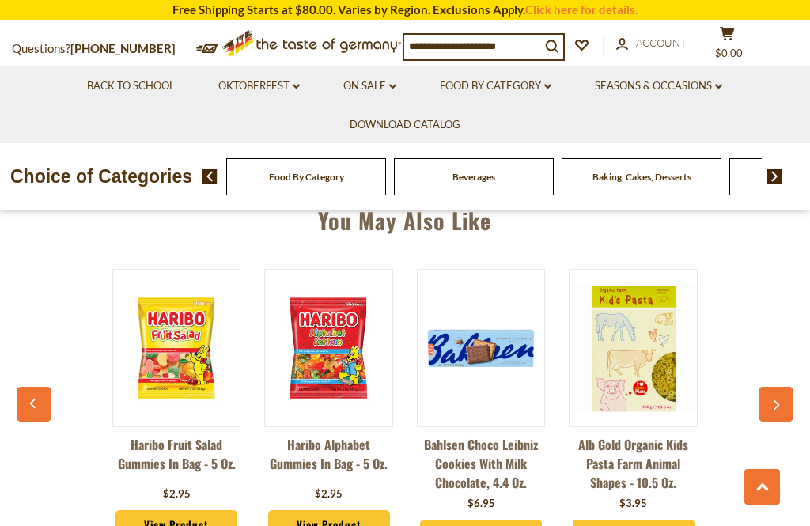
scroll to position [1178, 0]
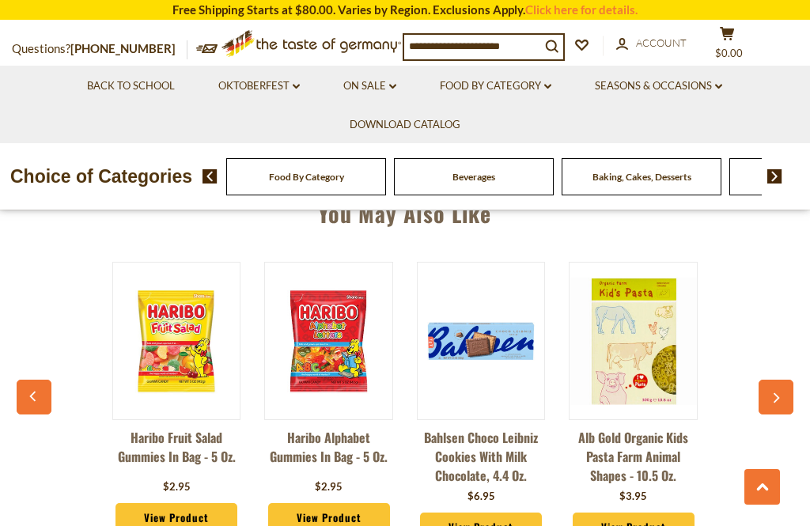
click at [761, 380] on button "button" at bounding box center [775, 397] width 35 height 35
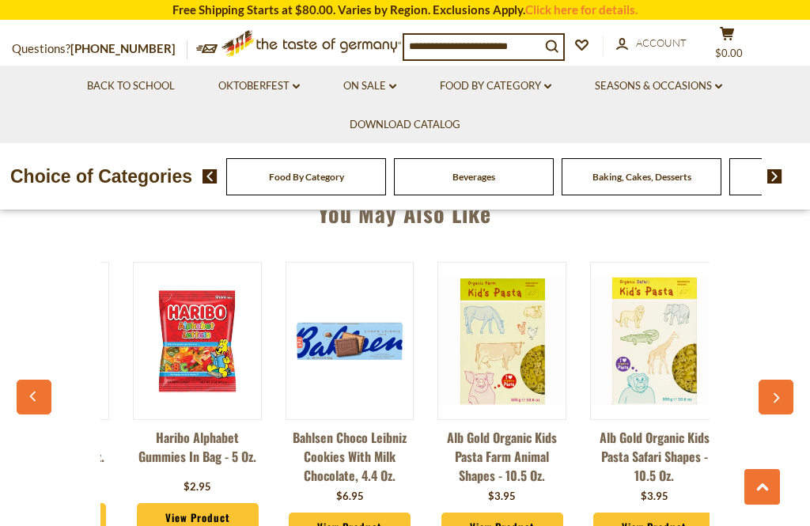
scroll to position [0, 153]
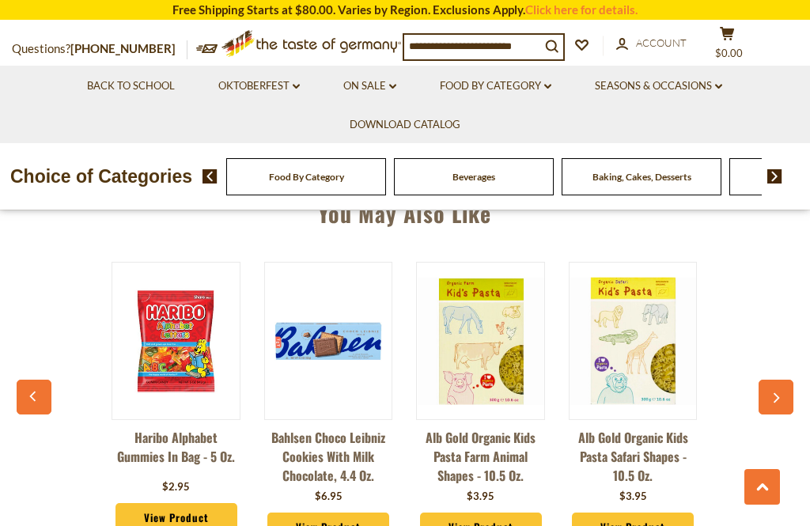
click at [789, 395] on button "button" at bounding box center [775, 397] width 35 height 35
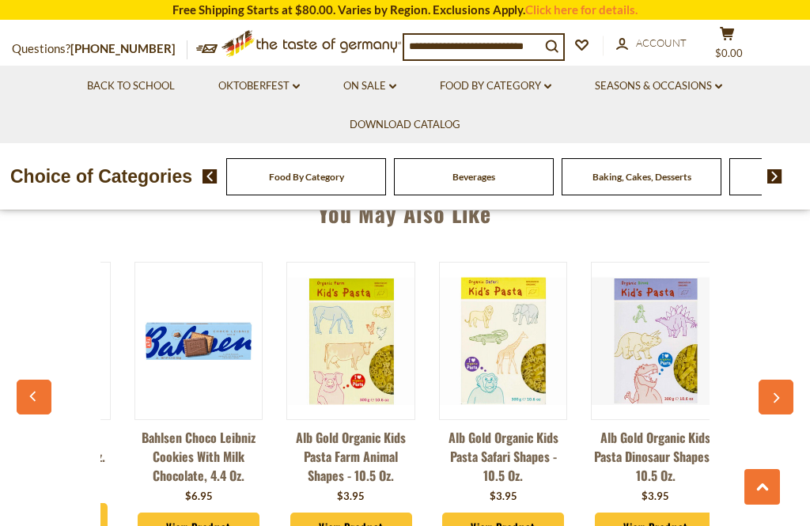
scroll to position [0, 305]
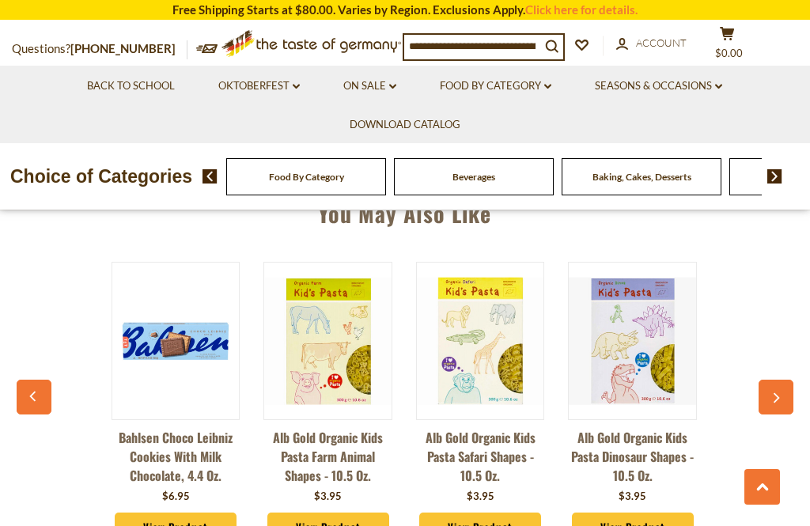
click at [801, 384] on div "You May Also Like Haribo Fruit Salad Gummies in Bag - 5 oz. $2.95 View Product …" at bounding box center [405, 373] width 810 height 392
click at [792, 380] on button "button" at bounding box center [775, 397] width 35 height 35
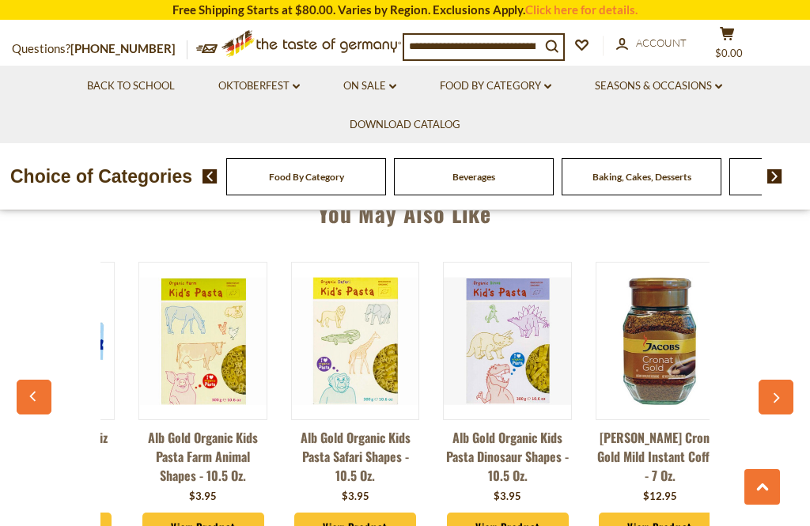
scroll to position [0, 458]
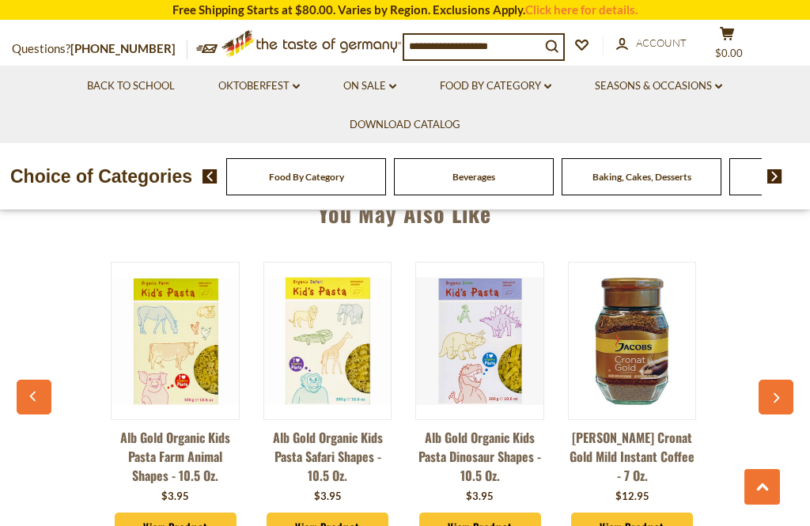
click at [806, 400] on div "You May Also Like Haribo Fruit Salad Gummies in Bag - 5 oz. $2.95 View Product …" at bounding box center [405, 373] width 810 height 392
click at [792, 398] on button "button" at bounding box center [775, 397] width 35 height 35
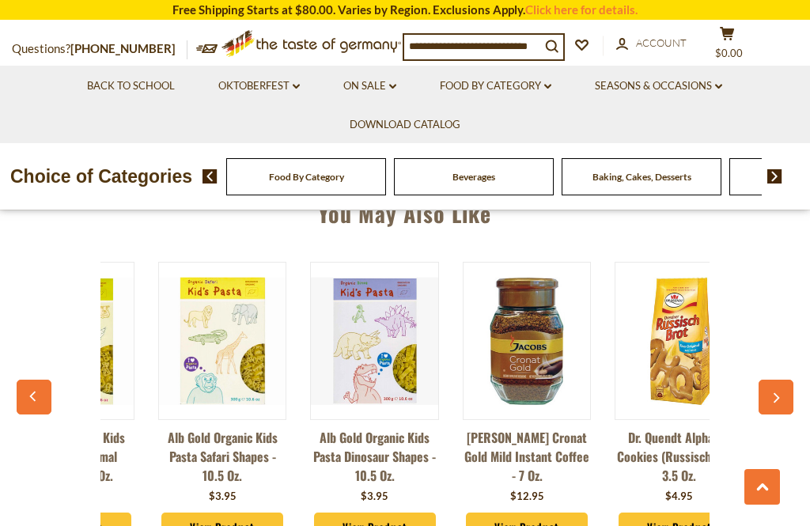
scroll to position [0, 611]
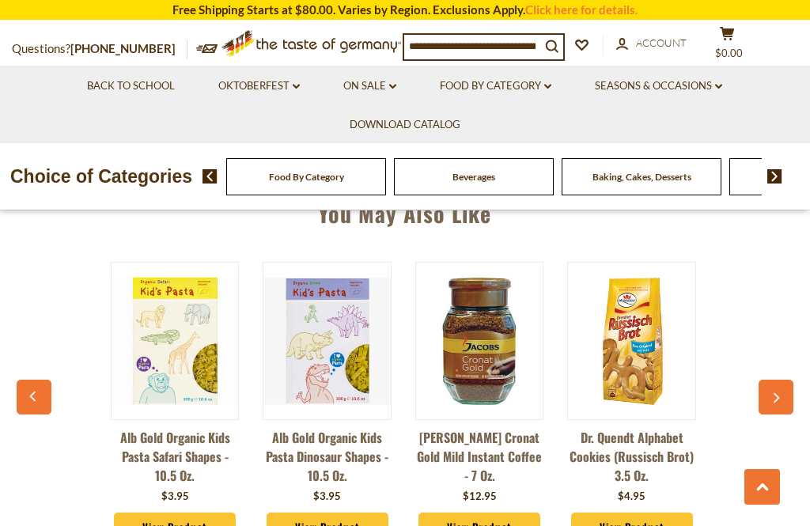
click at [789, 398] on button "button" at bounding box center [775, 397] width 35 height 35
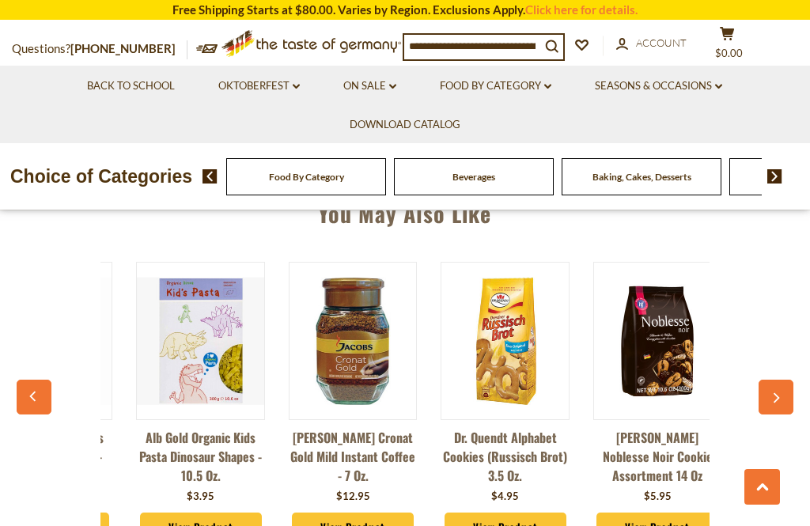
scroll to position [0, 763]
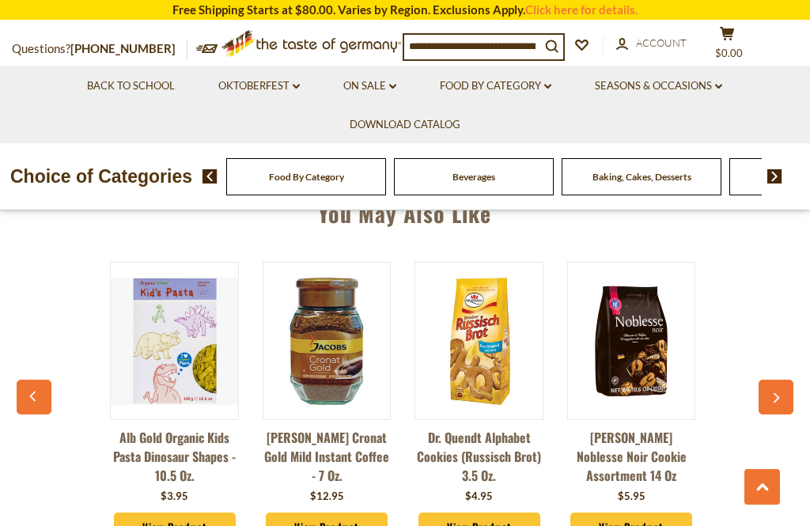
click at [789, 399] on button "button" at bounding box center [775, 397] width 35 height 35
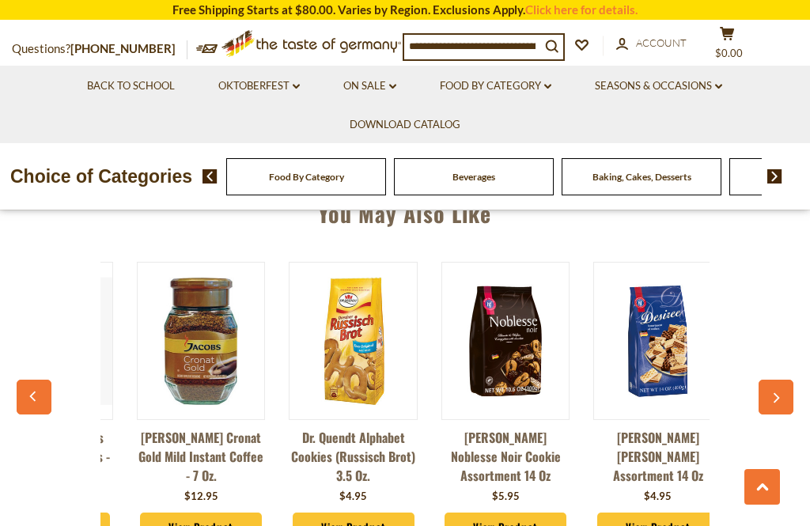
scroll to position [0, 916]
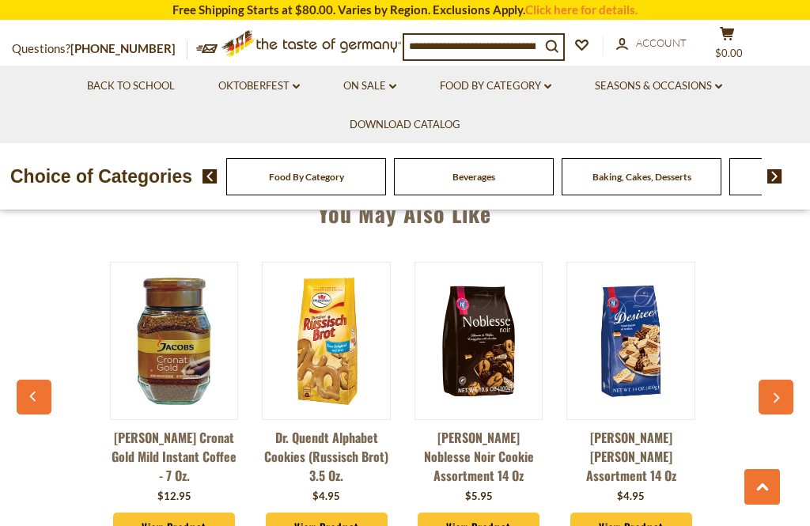
click at [793, 397] on button "button" at bounding box center [775, 397] width 35 height 35
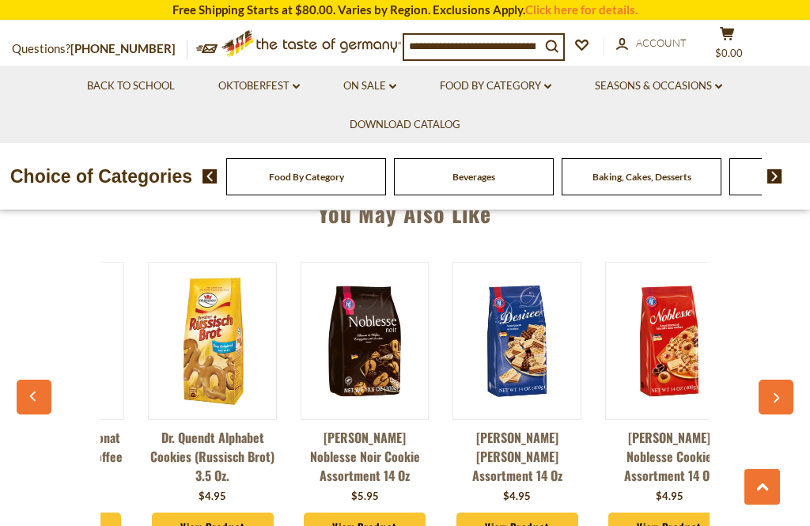
scroll to position [0, 1069]
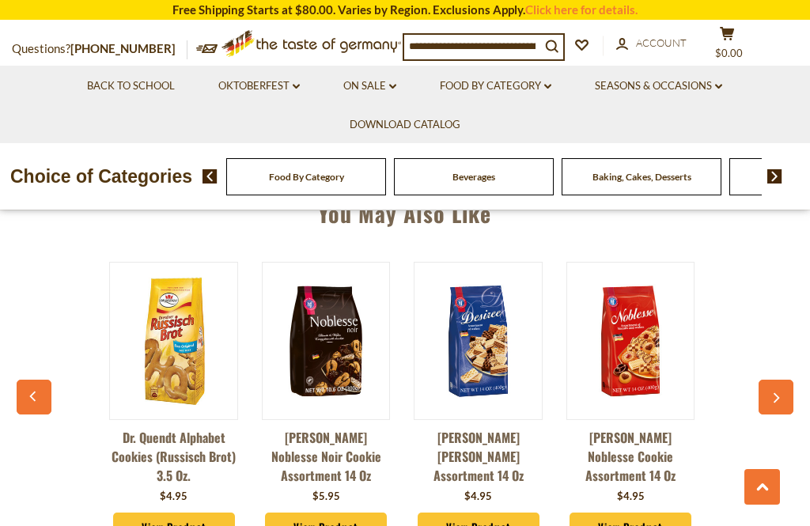
click at [802, 389] on div "You May Also Like Haribo Fruit Salad Gummies in Bag - 5 oz. $2.95 View Product …" at bounding box center [405, 373] width 810 height 392
click at [790, 381] on button "button" at bounding box center [775, 397] width 35 height 35
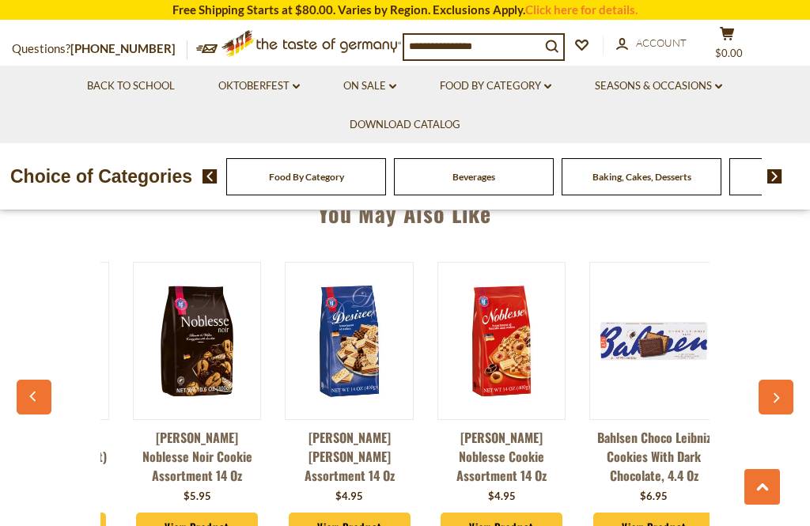
scroll to position [0, 1221]
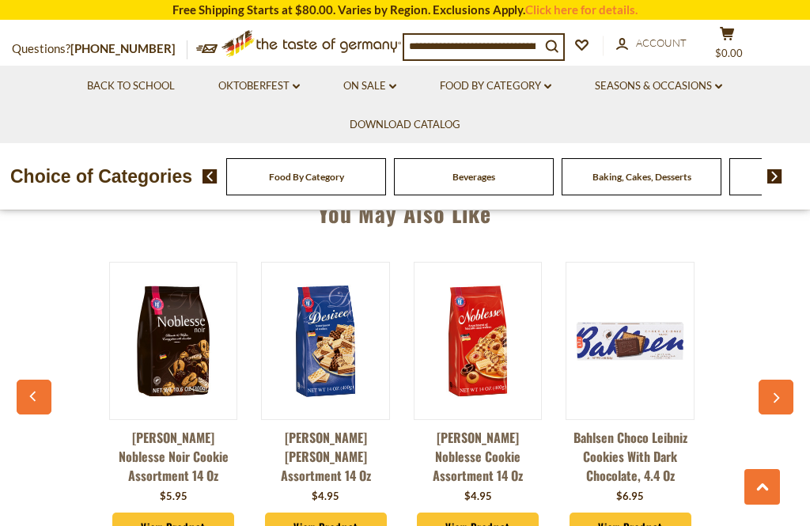
click at [786, 394] on button "button" at bounding box center [775, 397] width 35 height 35
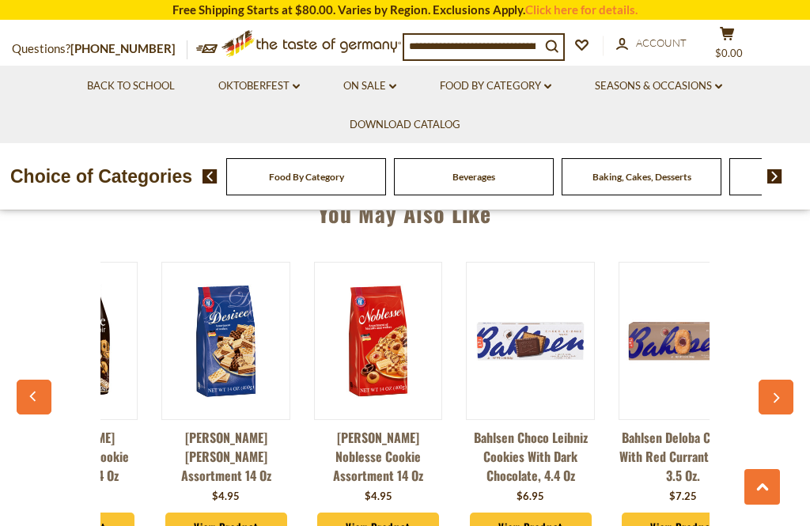
scroll to position [0, 1371]
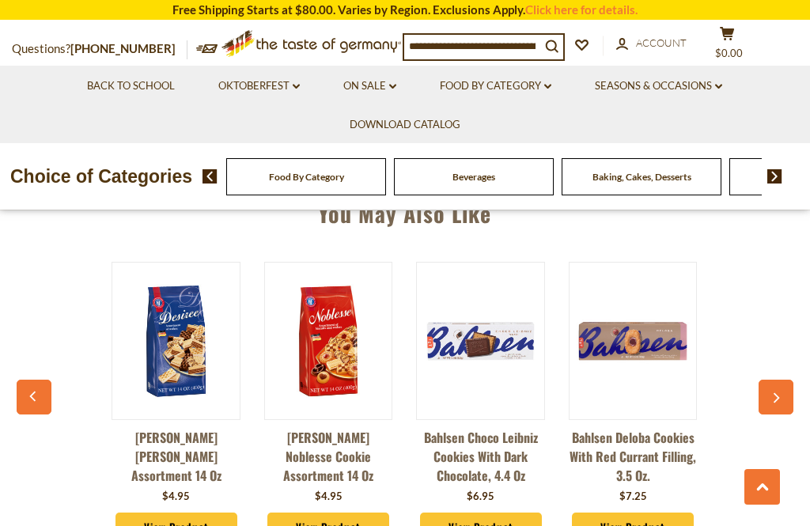
click at [791, 384] on button "button" at bounding box center [775, 397] width 35 height 35
click at [792, 398] on button "button" at bounding box center [775, 397] width 35 height 35
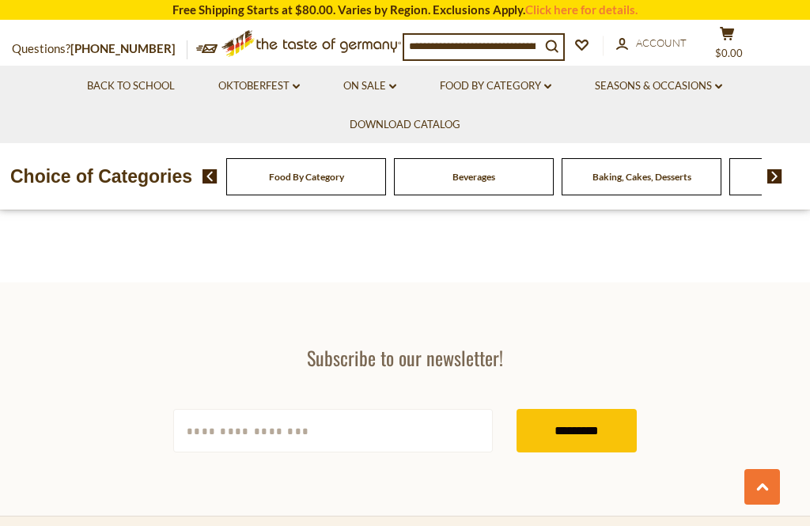
scroll to position [2398, 0]
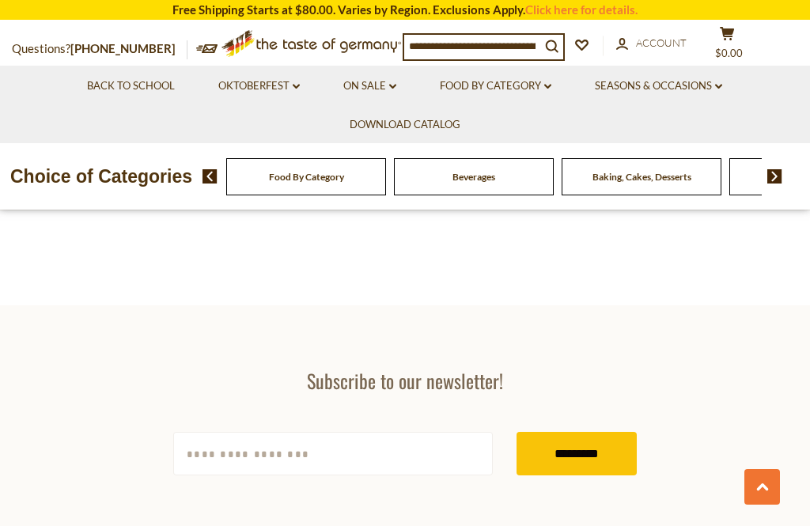
click at [768, 491] on icon at bounding box center [762, 487] width 13 height 8
